Goal: Information Seeking & Learning: Learn about a topic

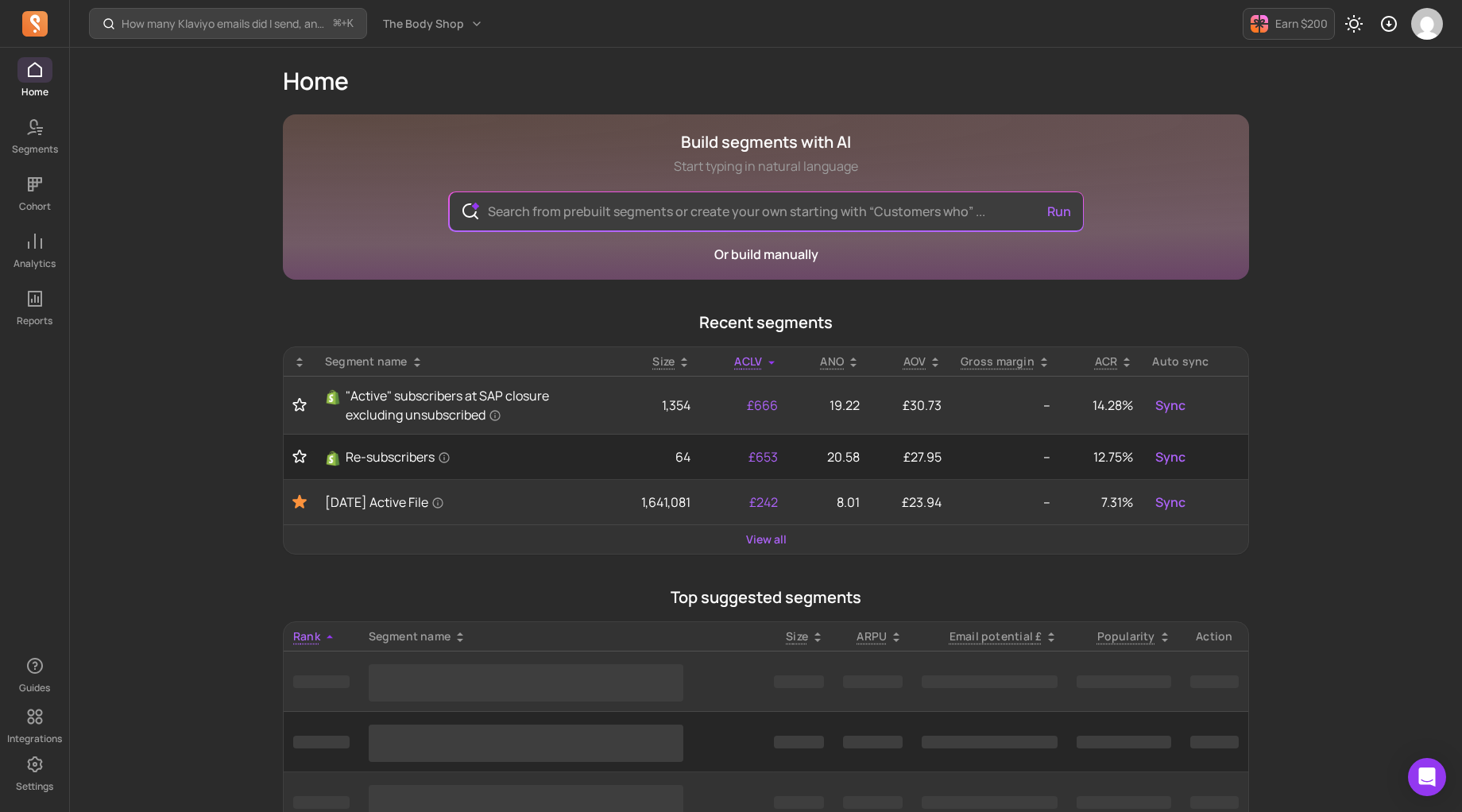
click at [258, 579] on div "Home Build segments with AI Start typing in natural language Run Or build manua…" at bounding box center [766, 807] width 1016 height 1519
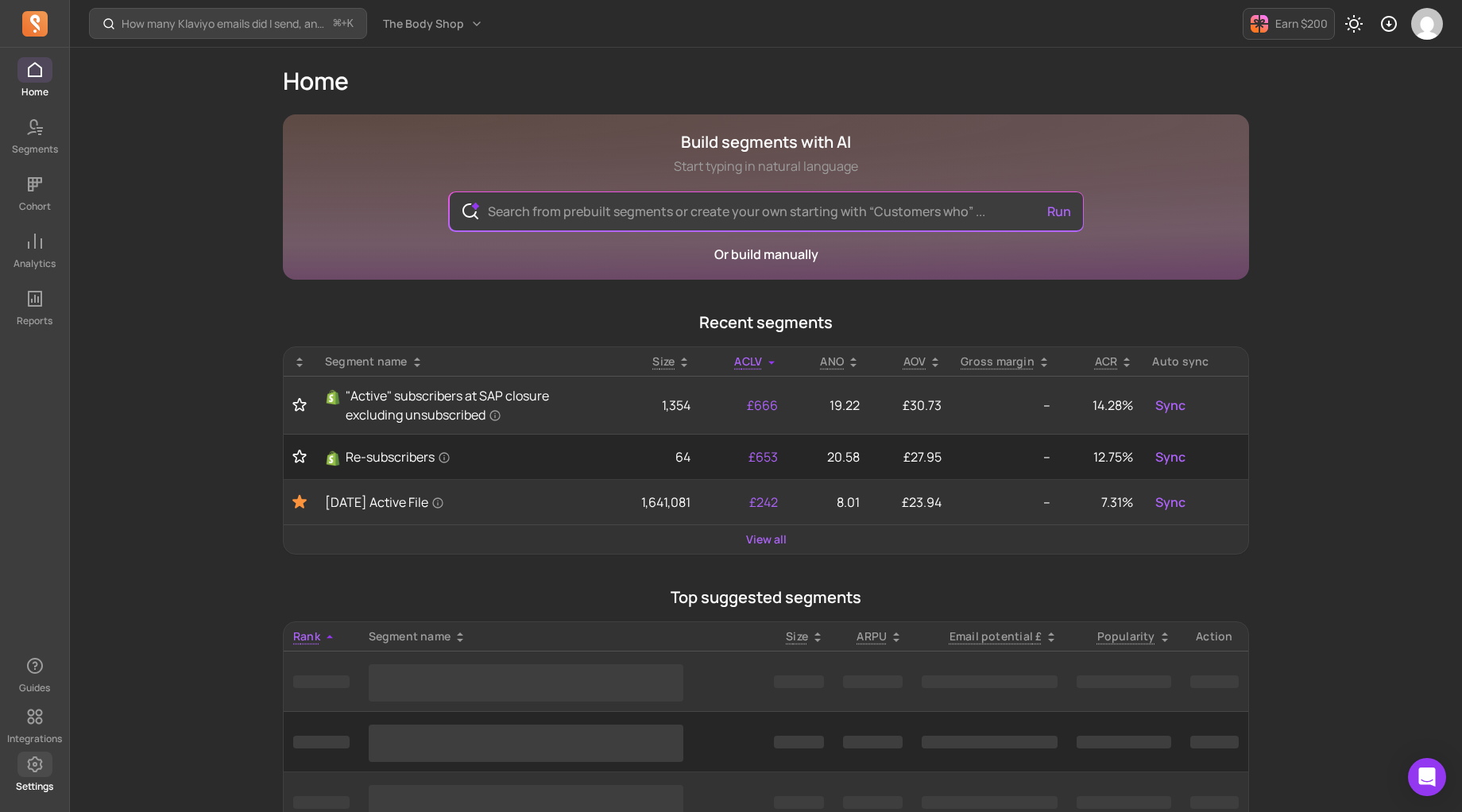
click at [26, 773] on span at bounding box center [35, 764] width 35 height 25
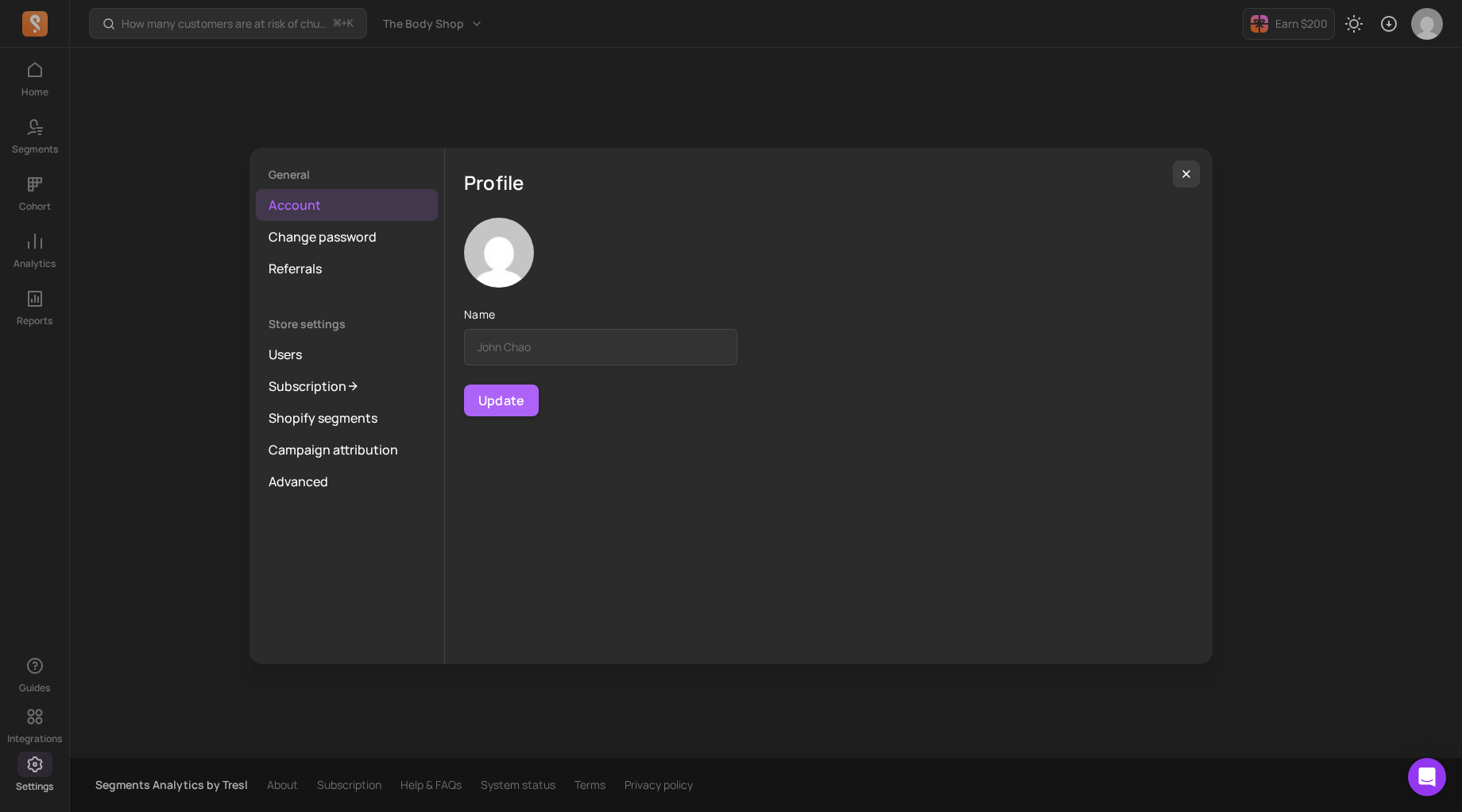
click at [110, 455] on div "General Account Change password Referrals Store settings Users Subscription Sho…" at bounding box center [731, 406] width 1436 height 786
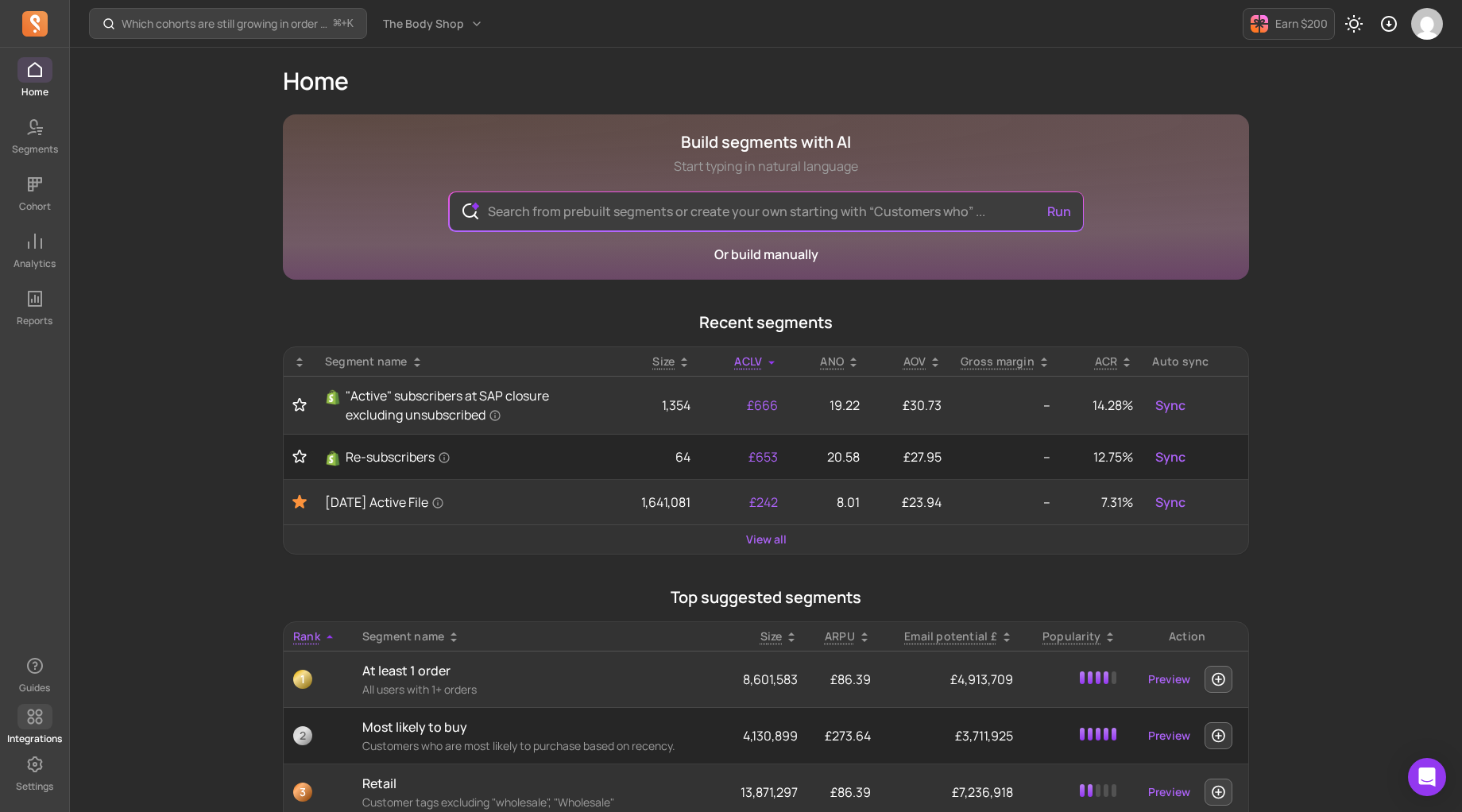
click at [43, 719] on icon at bounding box center [35, 716] width 19 height 19
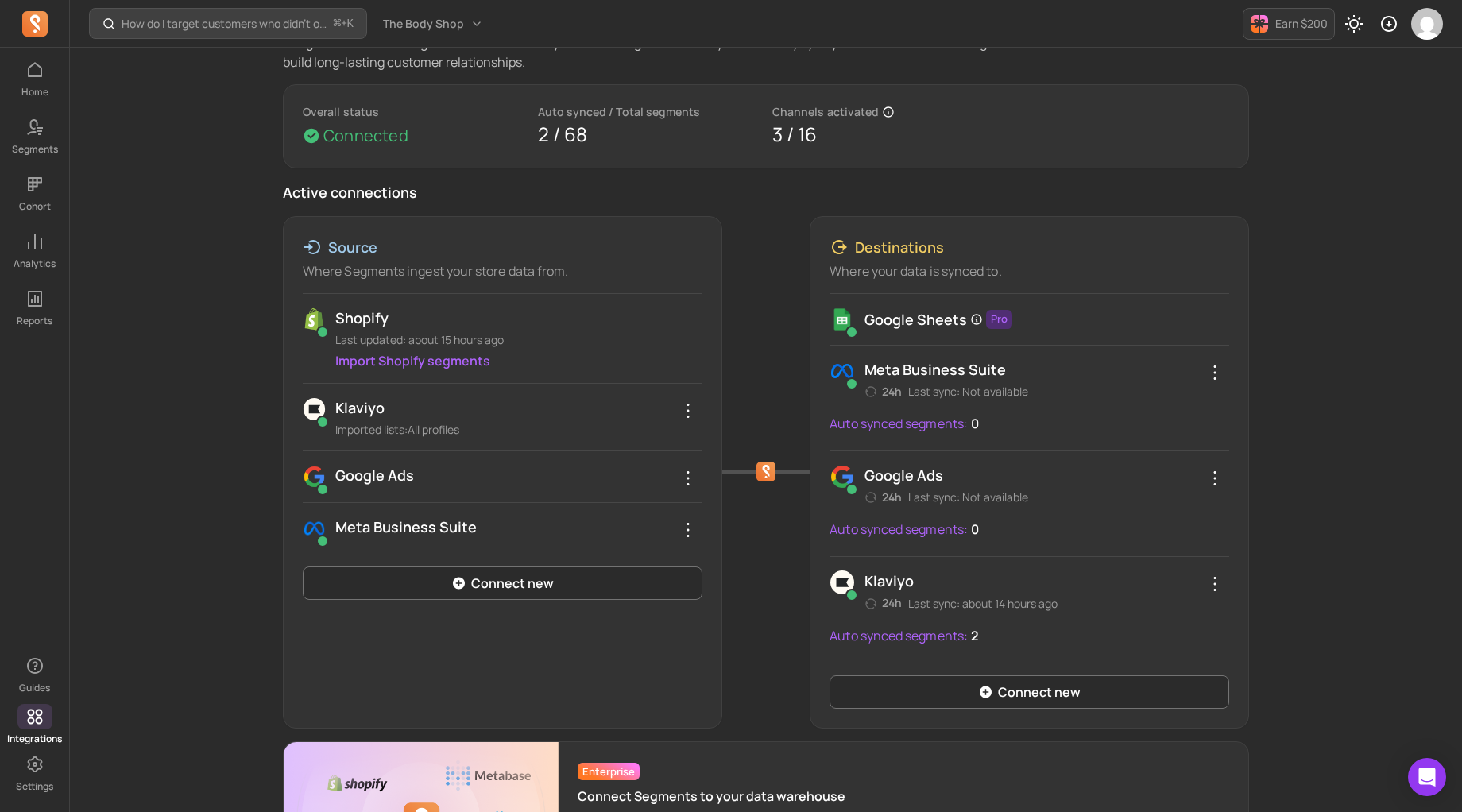
scroll to position [223, 0]
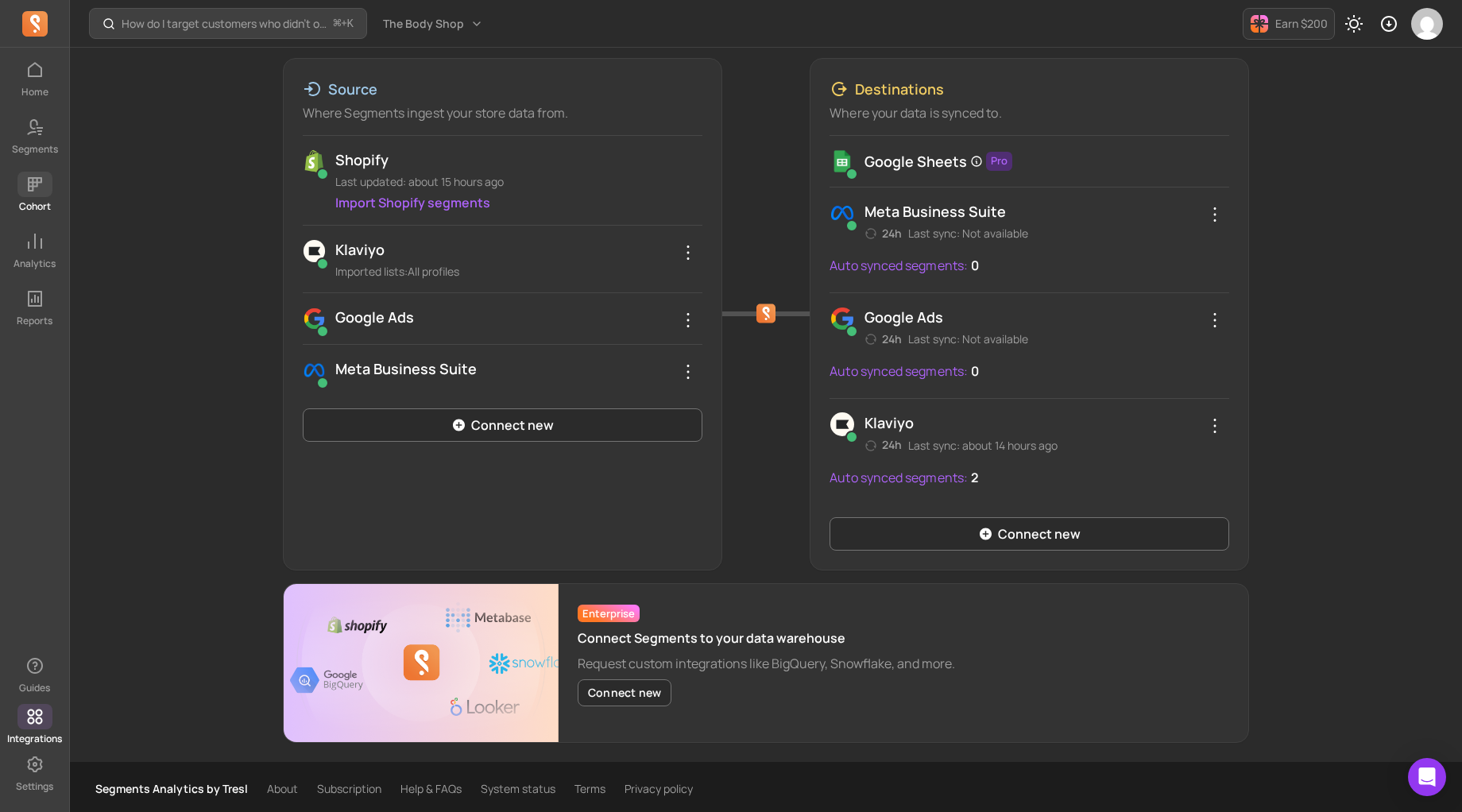
click at [29, 186] on icon at bounding box center [35, 184] width 15 height 15
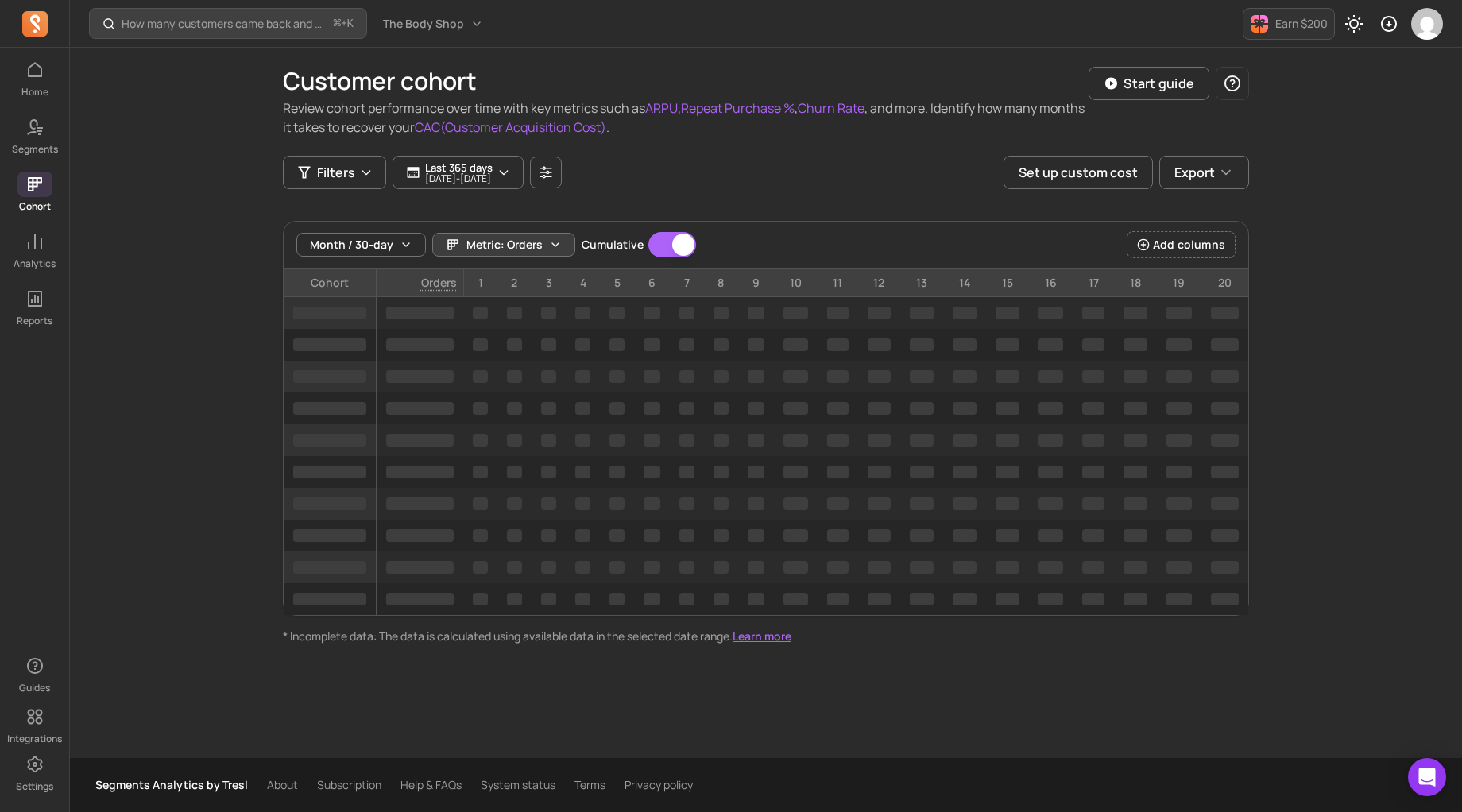
click at [526, 241] on span "Metric: Orders" at bounding box center [504, 245] width 76 height 16
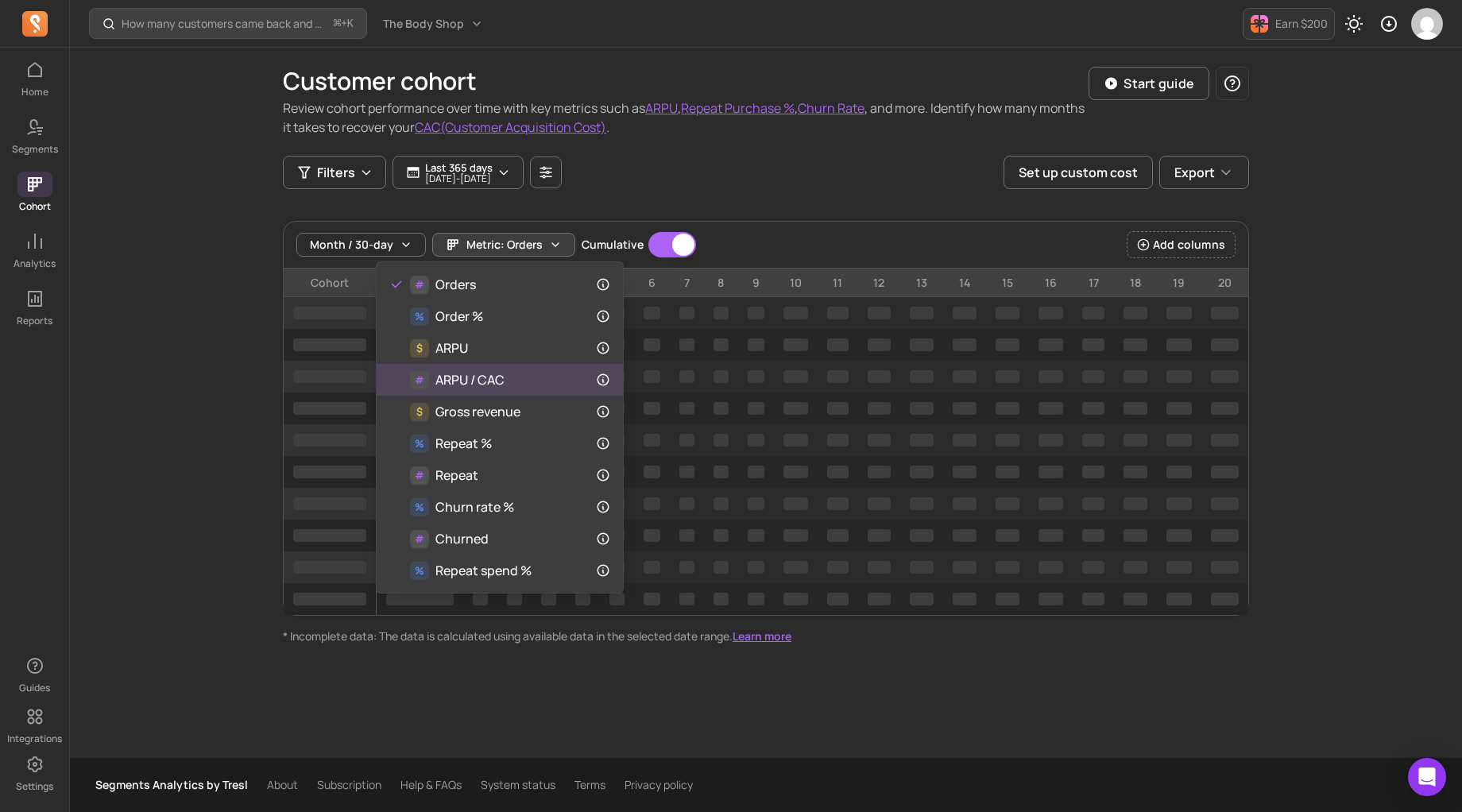
click at [471, 382] on span "ARPU / CAC" at bounding box center [470, 380] width 69 height 19
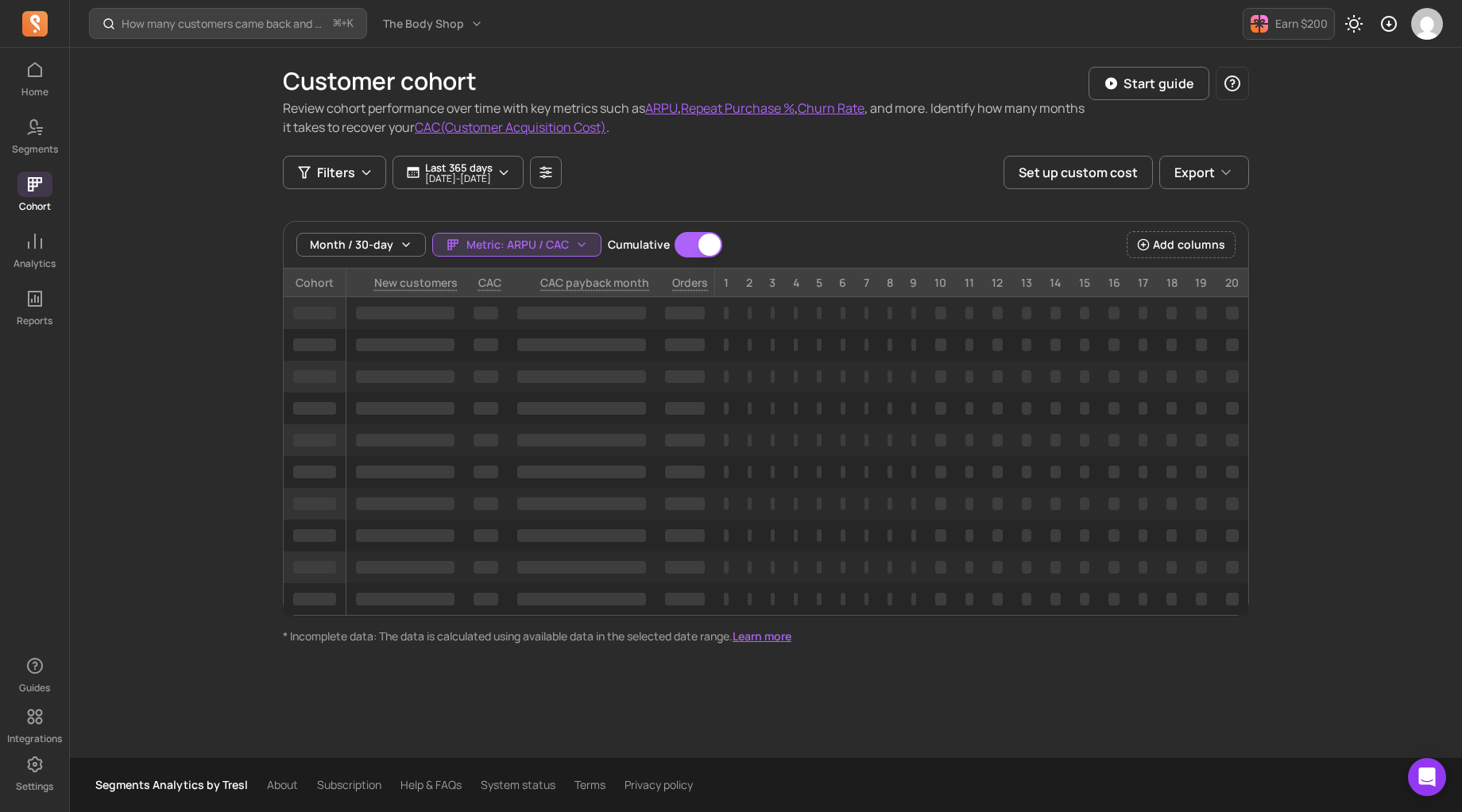
click at [599, 130] on button "CAC(Customer Acquisition Cost)" at bounding box center [510, 127] width 191 height 19
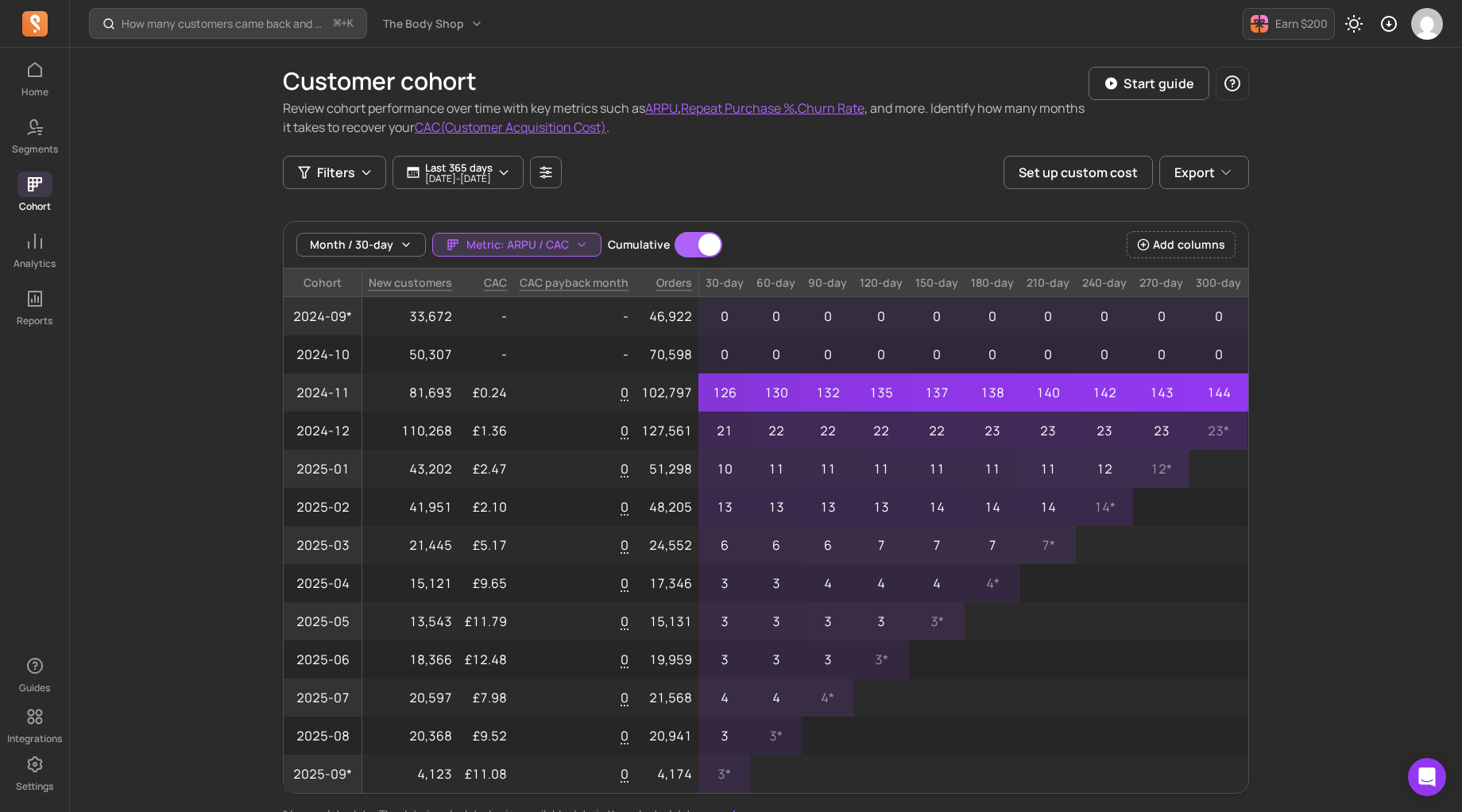
click at [592, 125] on button "CAC(Customer Acquisition Cost)" at bounding box center [510, 127] width 191 height 19
click at [556, 131] on button "CAC(Customer Acquisition Cost)" at bounding box center [510, 127] width 191 height 19
click at [1110, 159] on button "Set up custom cost" at bounding box center [1078, 172] width 150 height 34
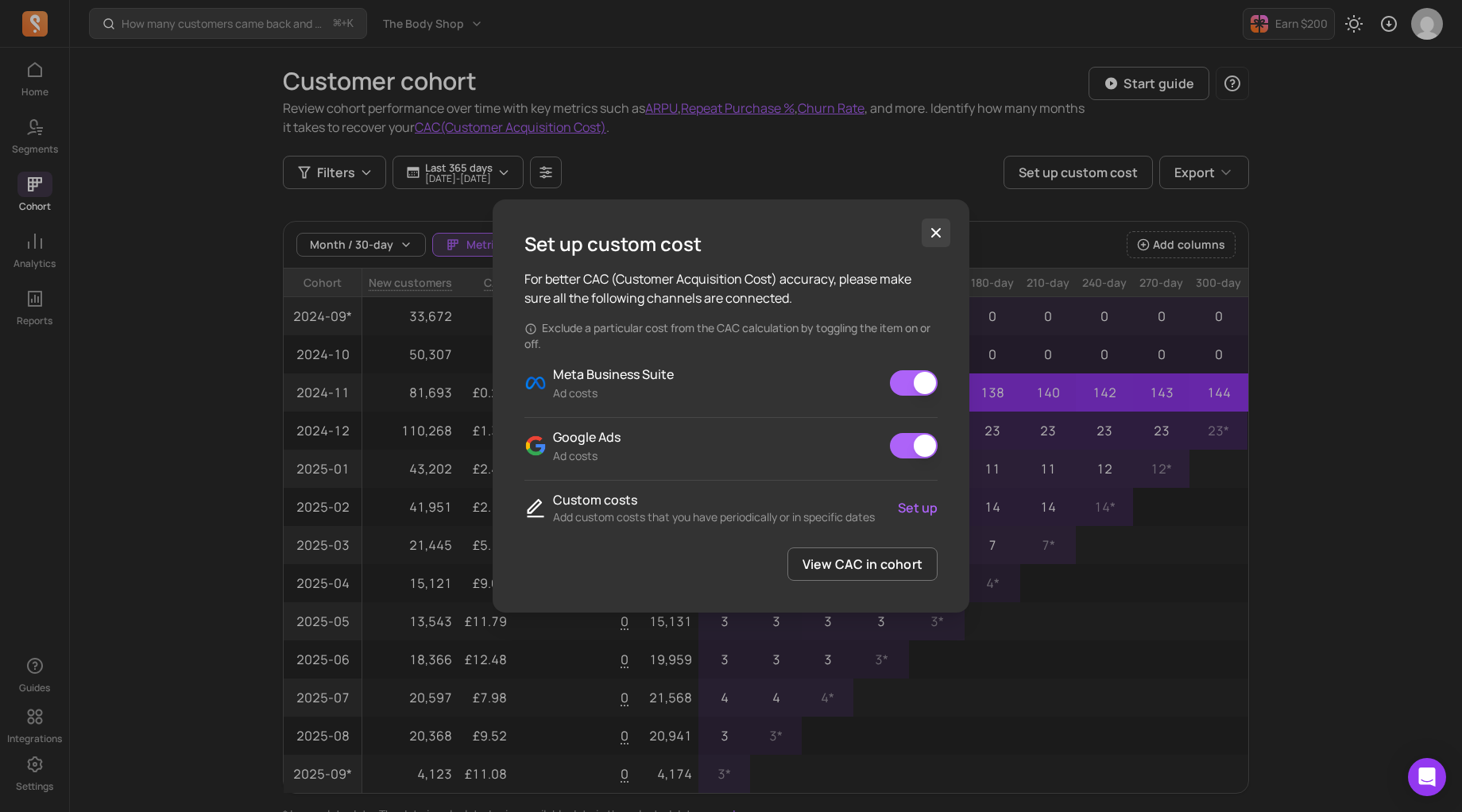
click at [937, 231] on icon "button" at bounding box center [935, 233] width 10 height 10
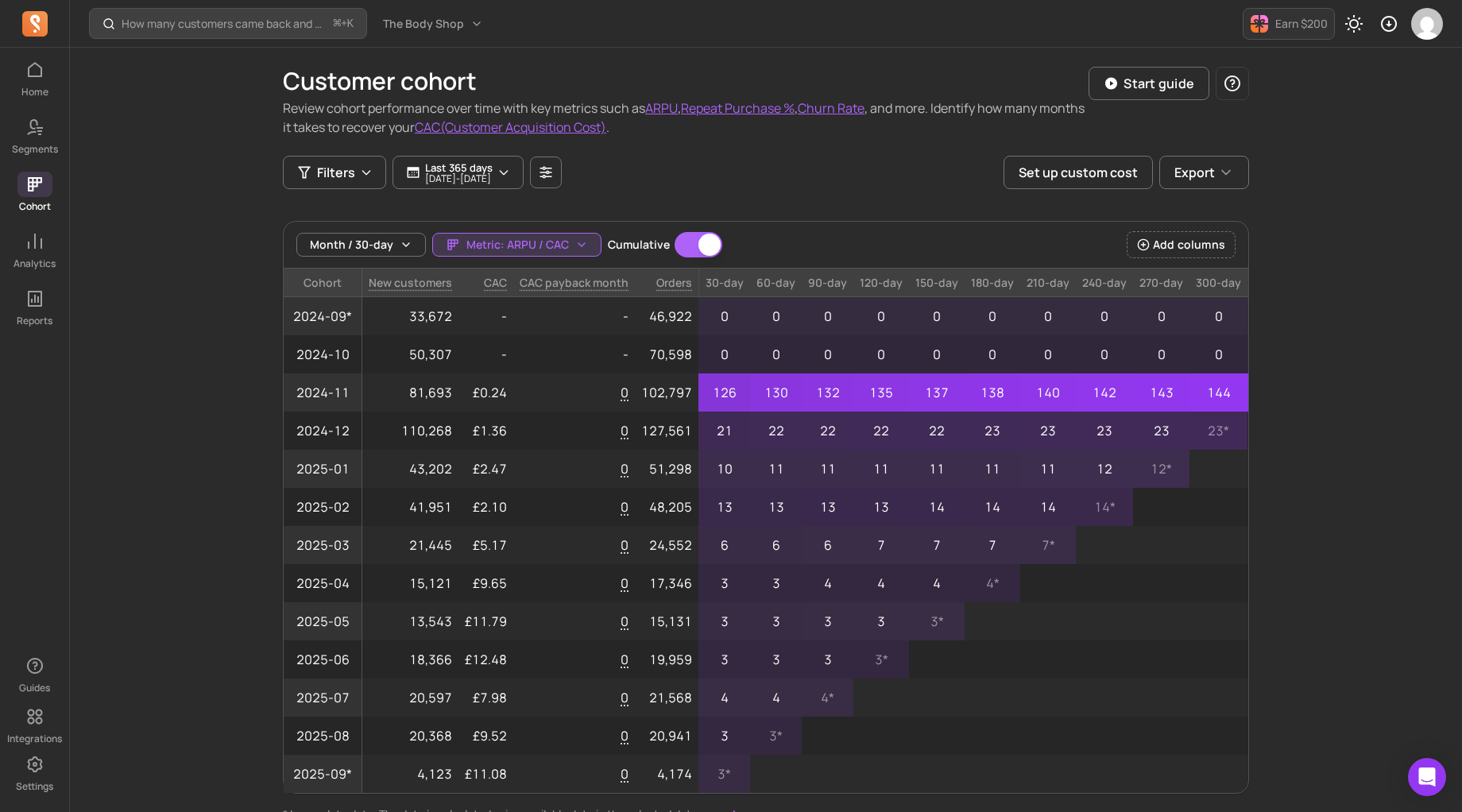
click at [822, 158] on div "Filters Last 365 days [DATE] - [DATE] Set up custom cost Export" at bounding box center [766, 172] width 966 height 34
click at [723, 106] on button "Repeat Purchase %" at bounding box center [737, 108] width 113 height 19
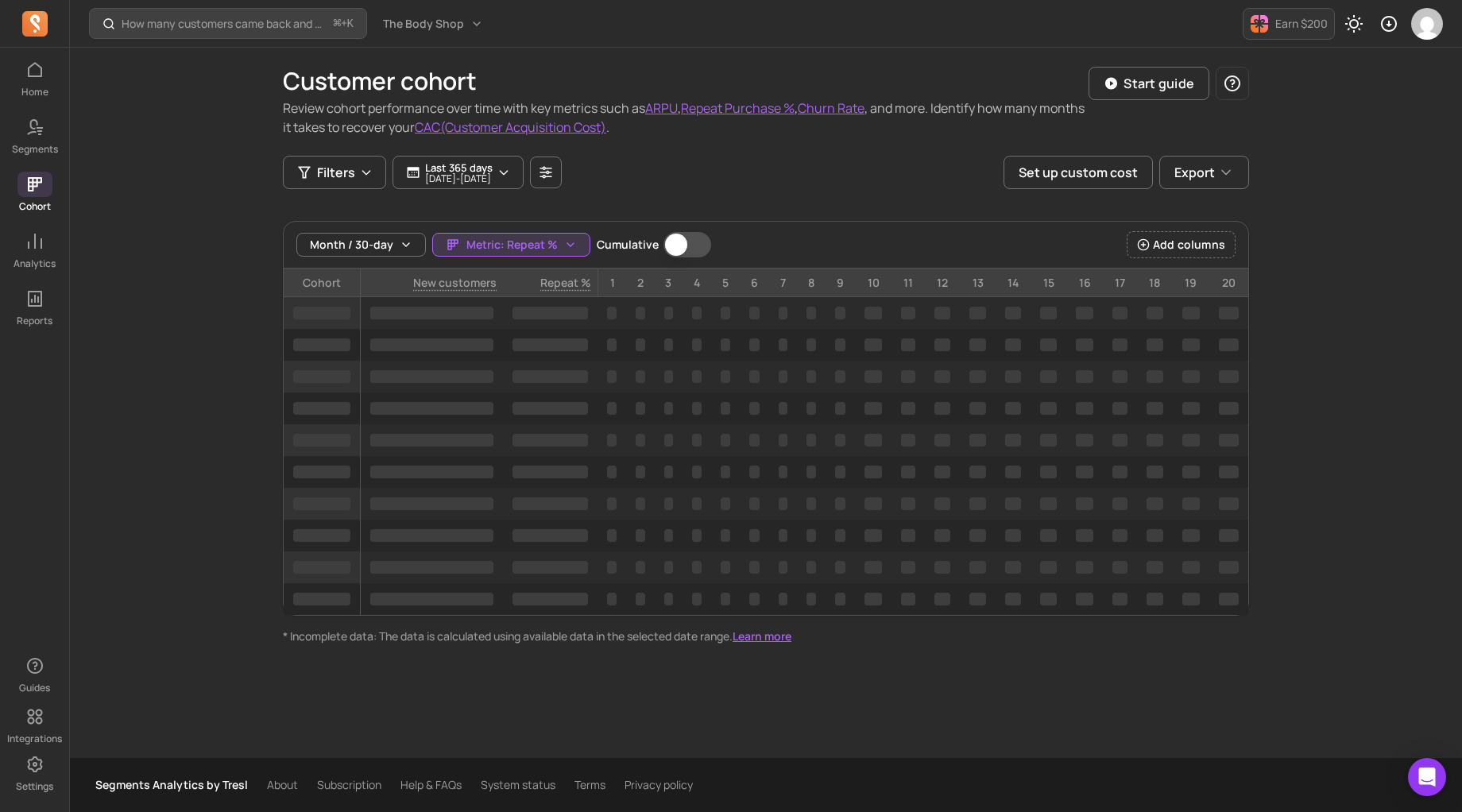
click at [864, 107] on button "Churn Rate" at bounding box center [830, 108] width 67 height 19
click at [590, 132] on button "CAC(Customer Acquisition Cost)" at bounding box center [510, 127] width 191 height 19
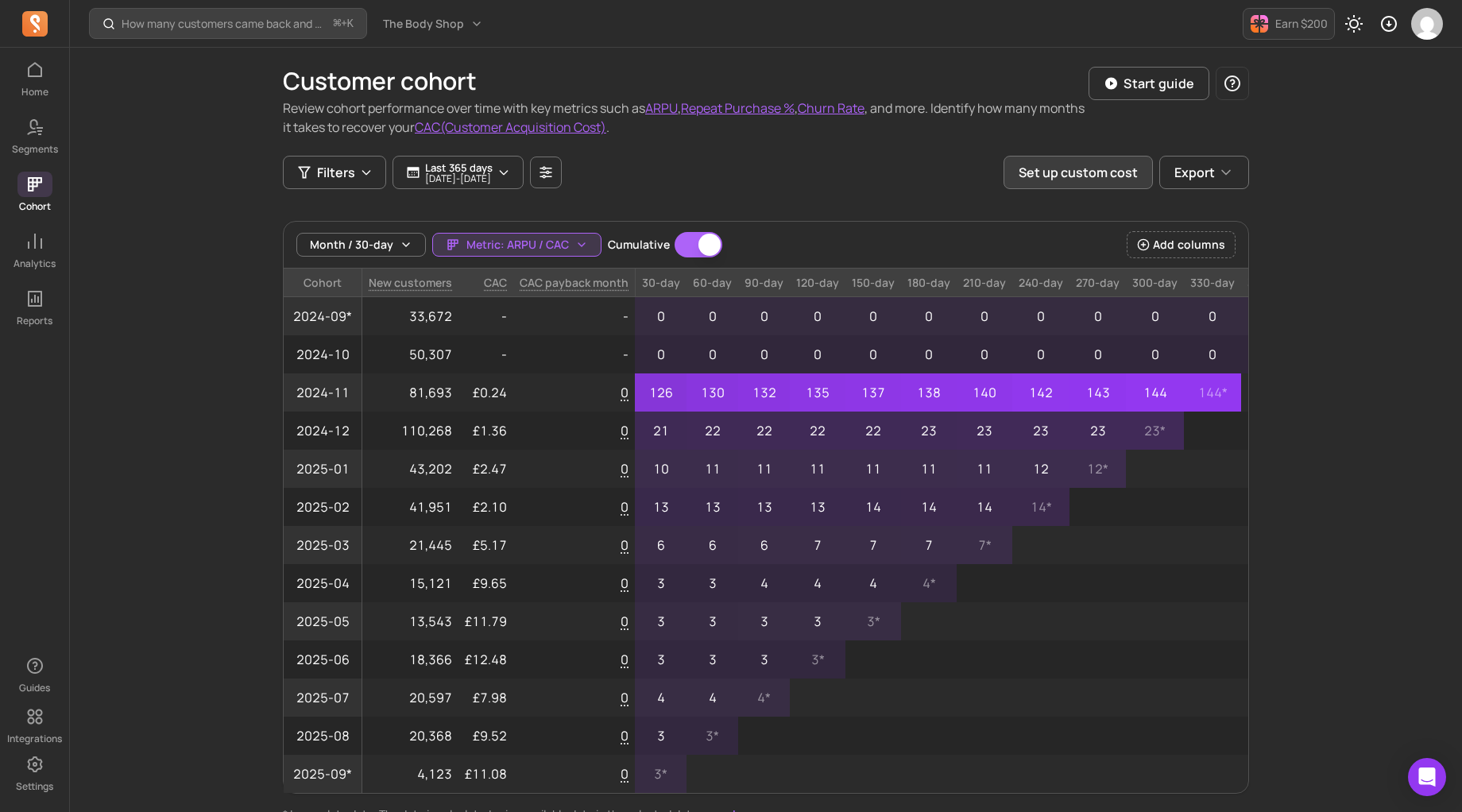
click at [1068, 176] on button "Set up custom cost" at bounding box center [1078, 172] width 150 height 34
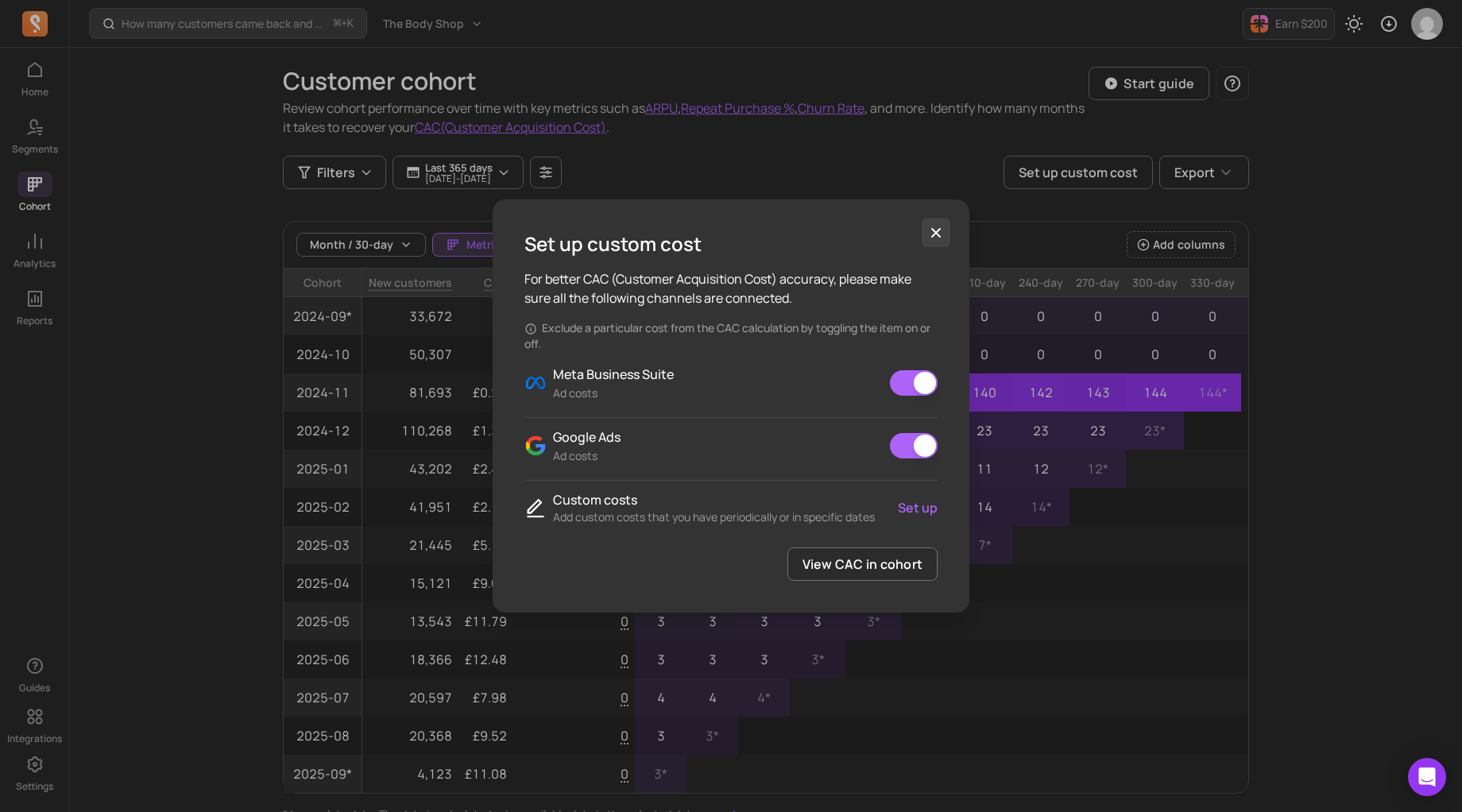
click at [948, 236] on button "button" at bounding box center [935, 233] width 29 height 29
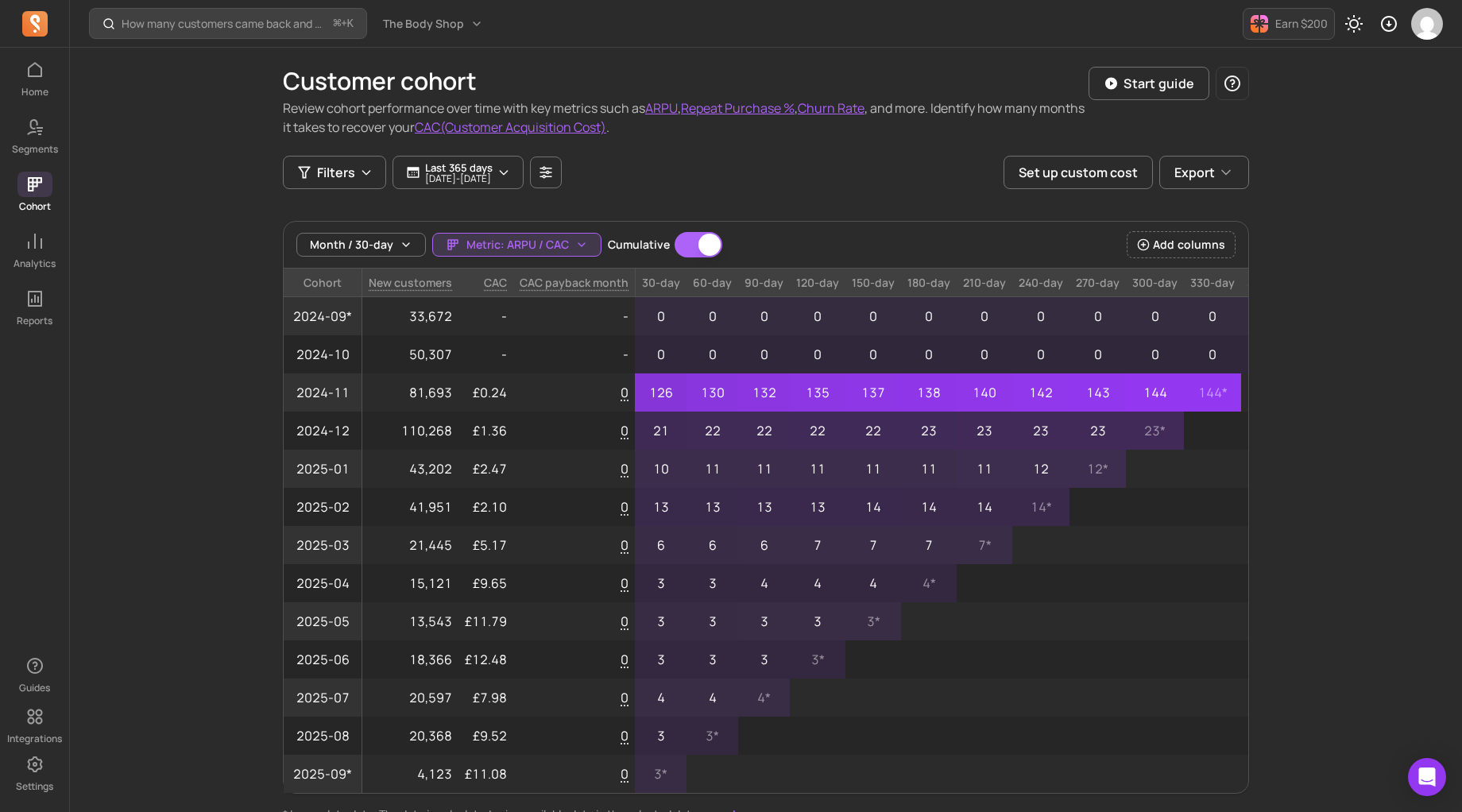
click at [1067, 190] on div "Customer cohort Review cohort performance over time with key metrics such as AR…" at bounding box center [766, 434] width 966 height 774
click at [1066, 184] on button "Set up custom cost" at bounding box center [1078, 172] width 150 height 34
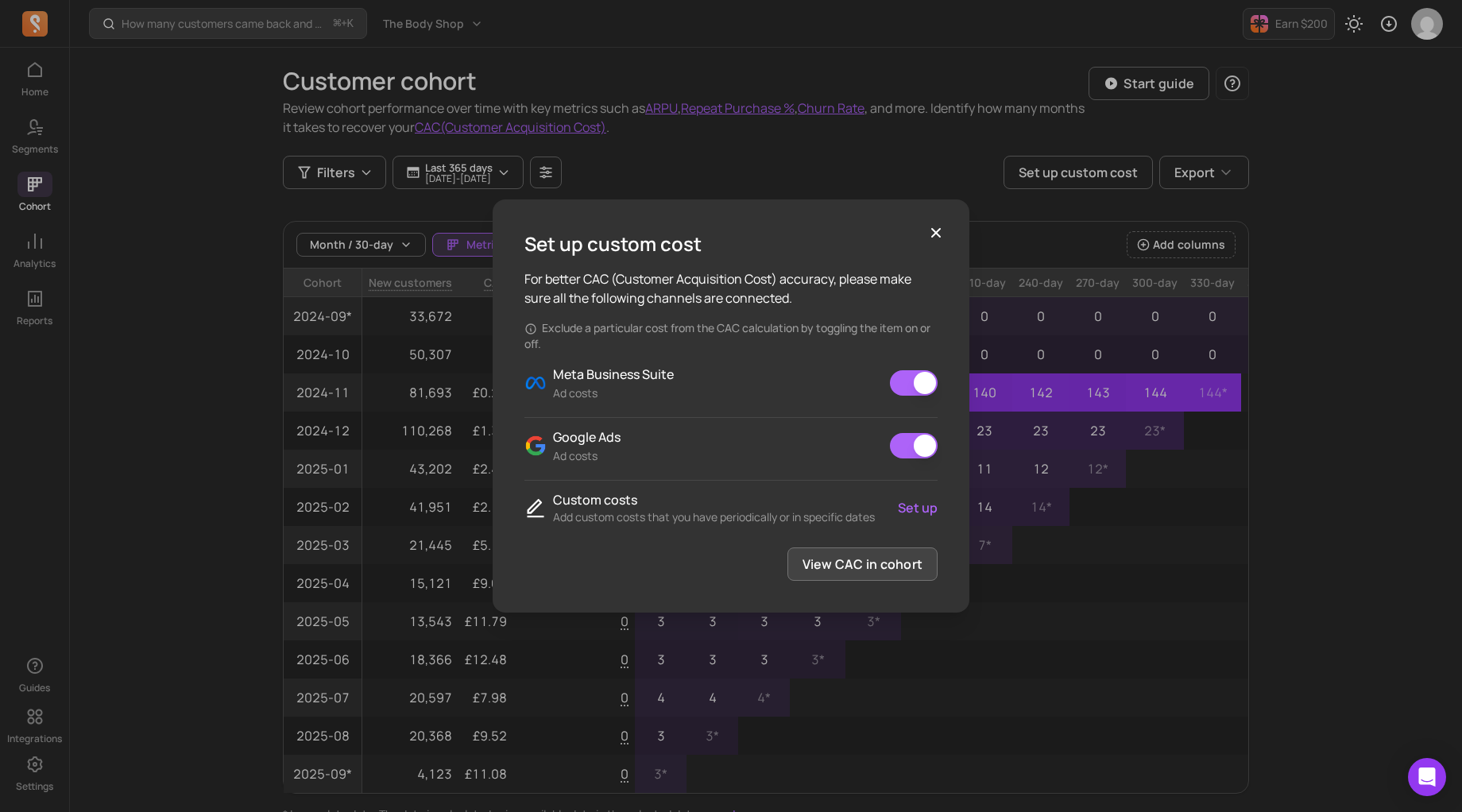
click at [839, 569] on button "View CAC in cohort" at bounding box center [862, 564] width 151 height 34
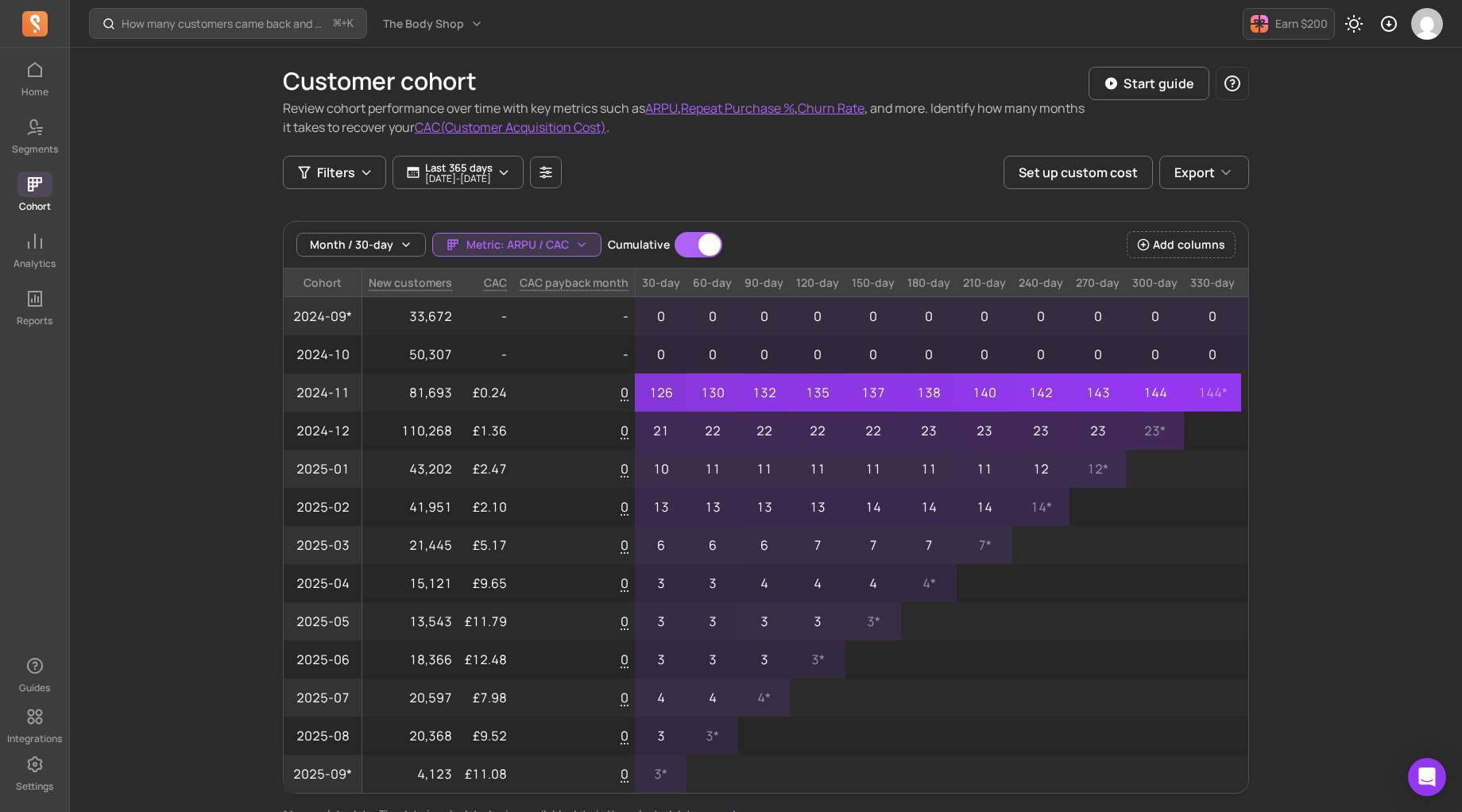
scroll to position [3, 0]
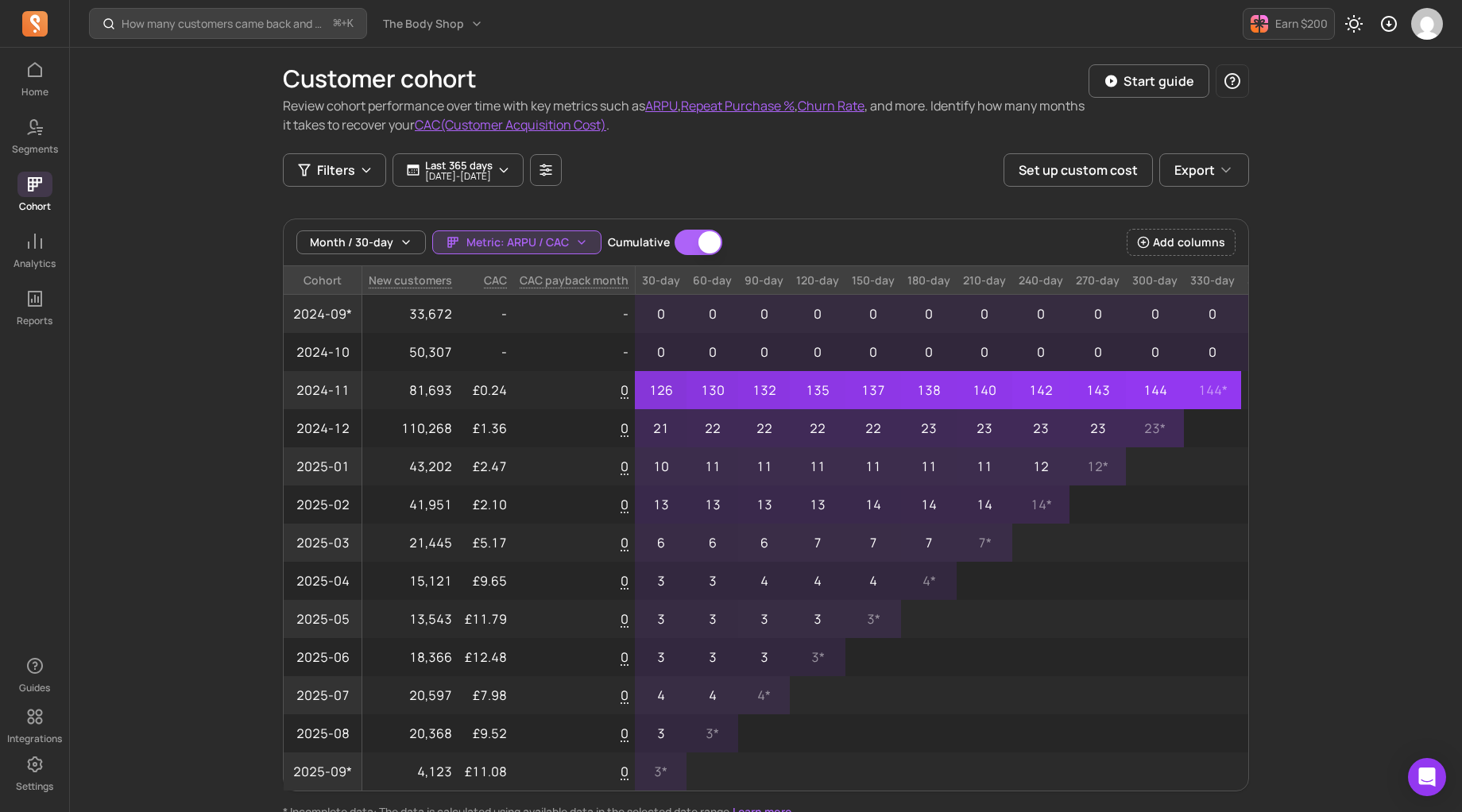
drag, startPoint x: 29, startPoint y: 145, endPoint x: 80, endPoint y: 94, distance: 72.1
